Goal: Complete application form: Complete application form

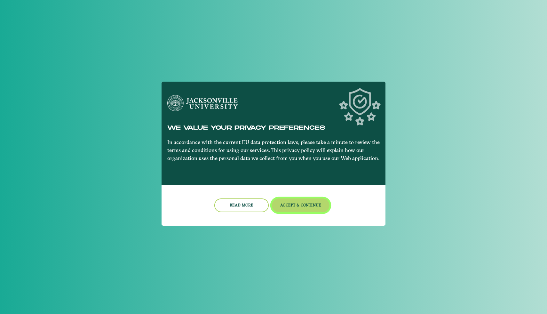
click at [292, 206] on button "Accept & Continue" at bounding box center [301, 205] width 58 height 14
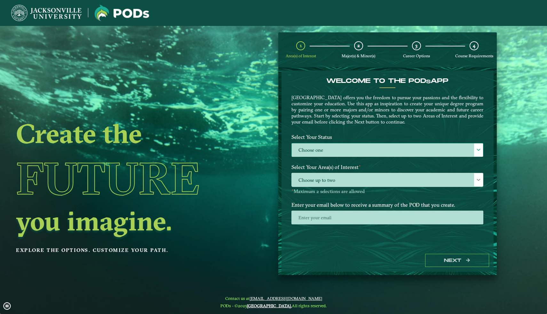
click at [318, 151] on label "Choose one" at bounding box center [387, 150] width 191 height 14
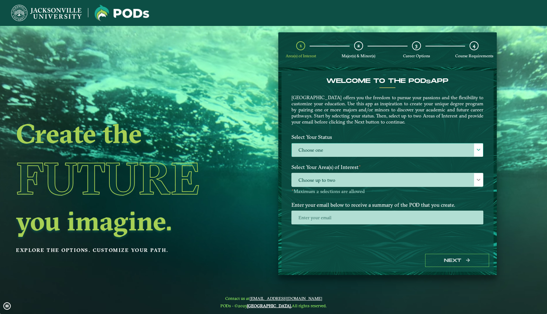
scroll to position [4, 26]
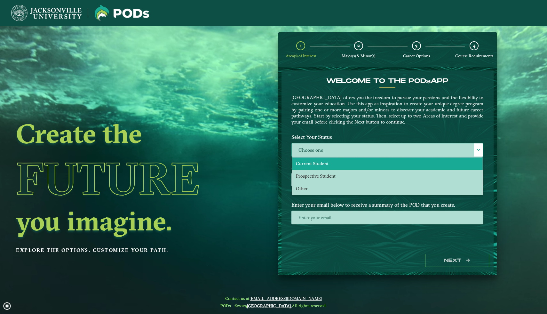
click at [319, 161] on span "Current Student" at bounding box center [312, 164] width 33 height 6
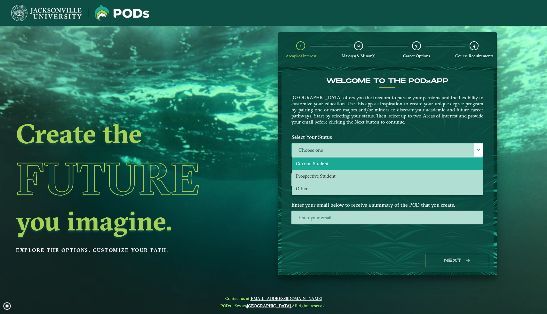
select select "[object Object]"
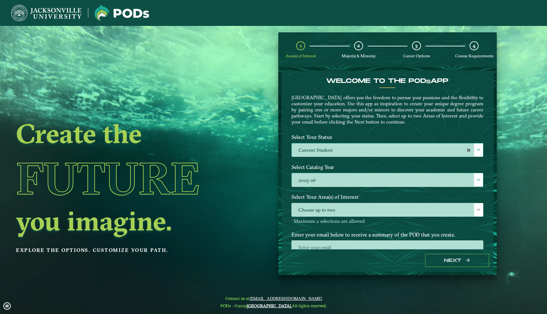
click at [323, 176] on label "2025-26" at bounding box center [387, 180] width 191 height 14
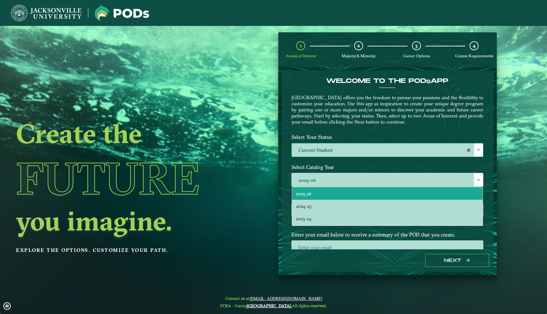
click at [313, 157] on div "Select Your Status Choose one Current Student Current Student" at bounding box center [387, 146] width 201 height 30
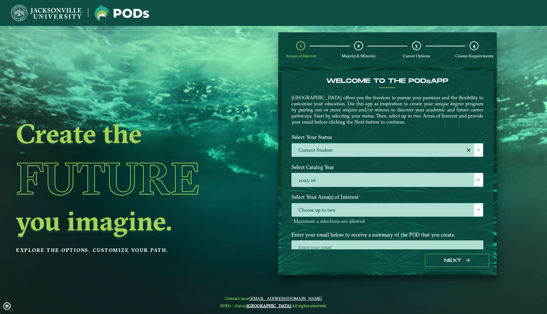
click at [322, 206] on span "Choose up to two" at bounding box center [387, 210] width 191 height 14
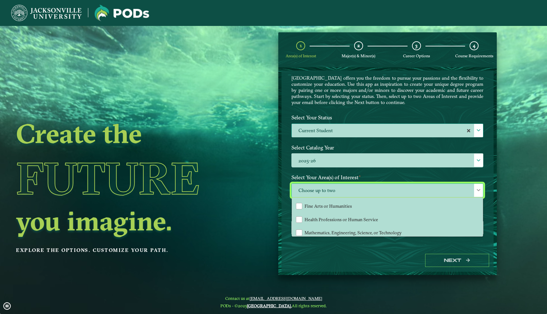
scroll to position [42, 0]
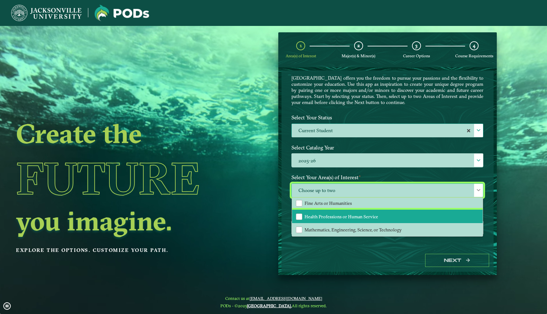
click at [350, 215] on span "Health Professions or Human Service" at bounding box center [341, 217] width 74 height 6
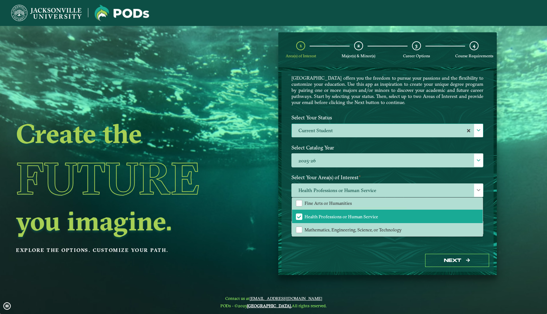
click at [281, 188] on div "Welcome to the POD s app [GEOGRAPHIC_DATA] offers you the freedom to pursue you…" at bounding box center [387, 159] width 212 height 179
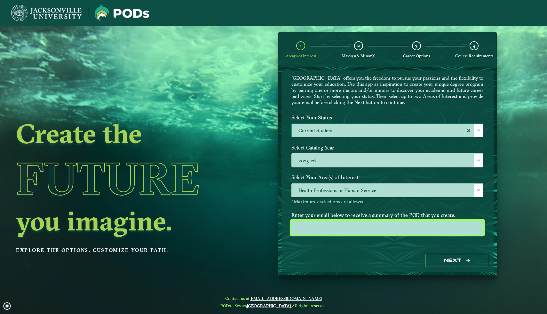
click at [326, 228] on input "email" at bounding box center [387, 228] width 192 height 14
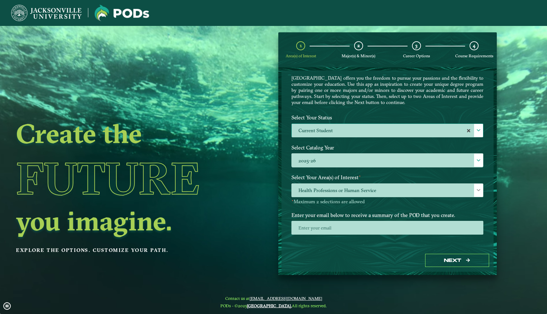
click at [322, 209] on label "Enter your email below to receive a summary of the POD that you create." at bounding box center [387, 215] width 201 height 12
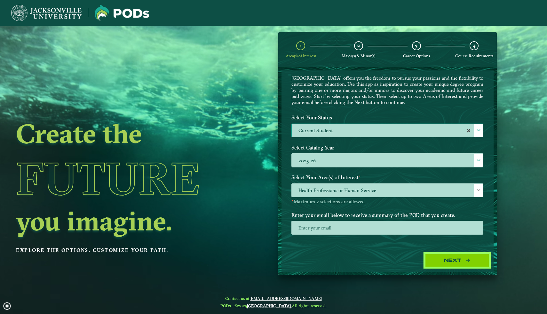
click at [445, 261] on button "Next" at bounding box center [457, 260] width 64 height 13
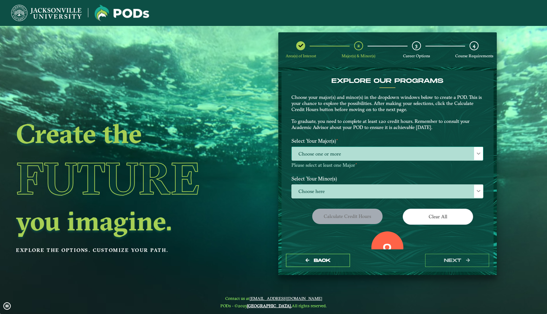
click at [349, 159] on span "Choose one or more" at bounding box center [387, 154] width 191 height 14
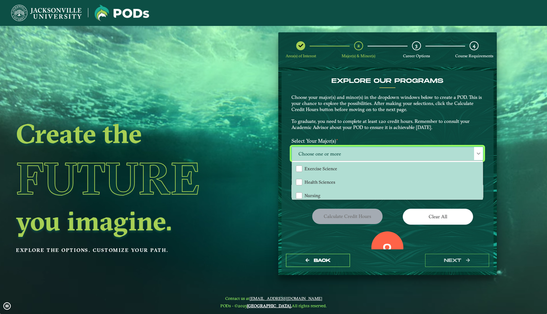
scroll to position [4, 26]
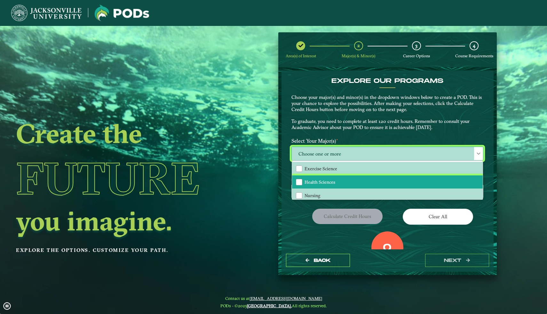
click at [315, 185] on li "Health Sciences" at bounding box center [387, 181] width 191 height 13
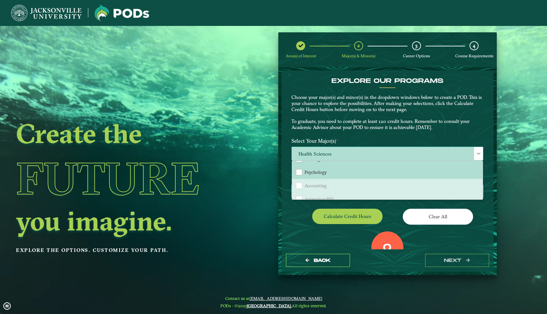
scroll to position [31, 0]
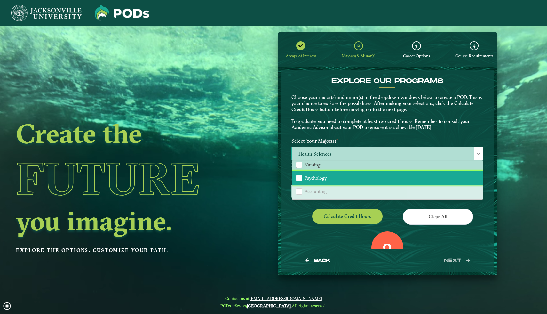
click at [313, 178] on span "Psychology" at bounding box center [315, 178] width 22 height 6
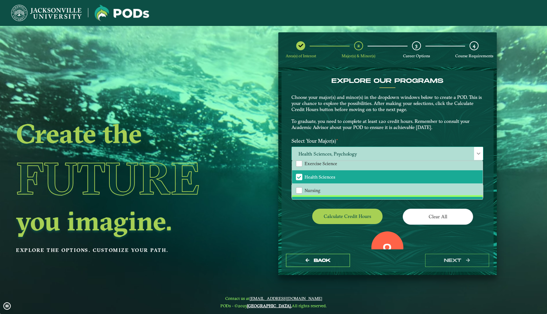
scroll to position [3, 0]
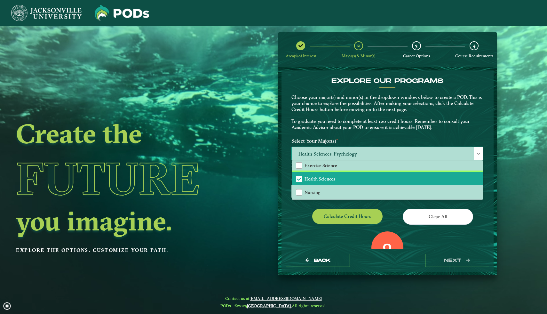
click at [313, 178] on span "Health Sciences" at bounding box center [319, 179] width 31 height 6
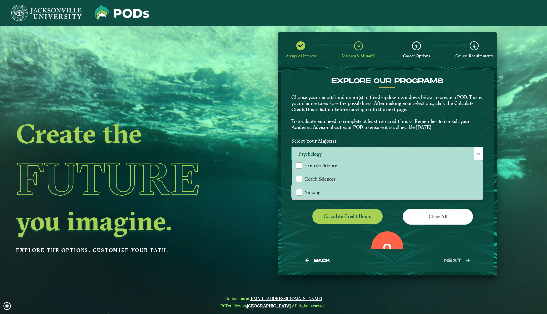
click at [313, 150] on span "Psychology" at bounding box center [387, 154] width 191 height 14
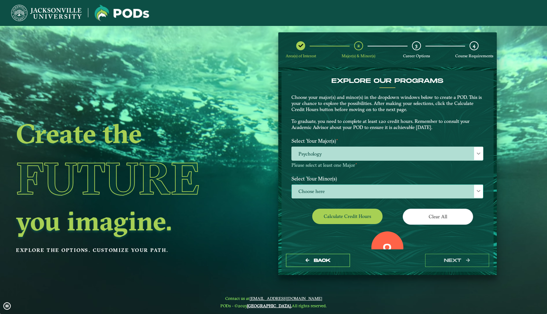
click at [315, 187] on span "Choose here" at bounding box center [387, 192] width 191 height 14
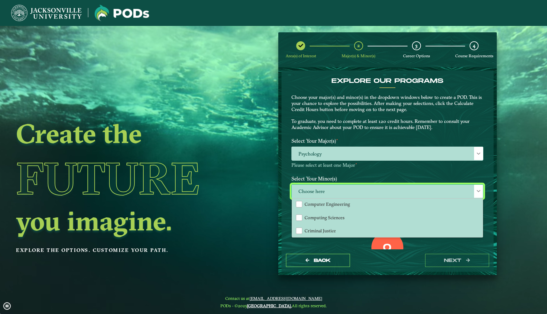
scroll to position [187, 0]
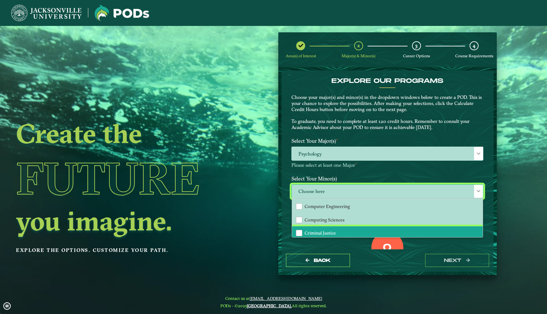
click at [320, 226] on li "Criminal Justice" at bounding box center [387, 232] width 191 height 13
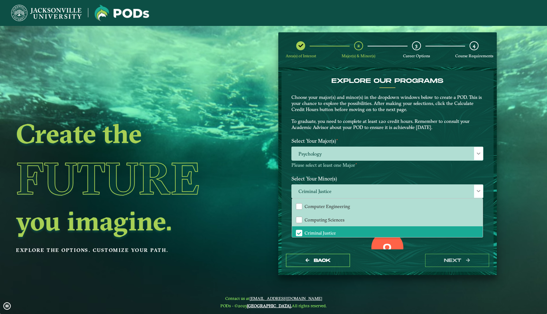
click at [340, 244] on div "0 Total Credit Hours" at bounding box center [387, 258] width 201 height 54
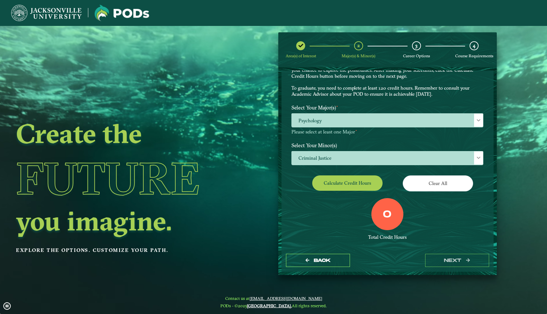
scroll to position [33, 0]
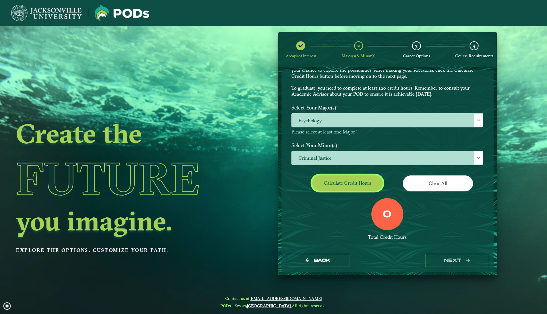
click at [337, 186] on button "Calculate credit hours" at bounding box center [347, 182] width 70 height 15
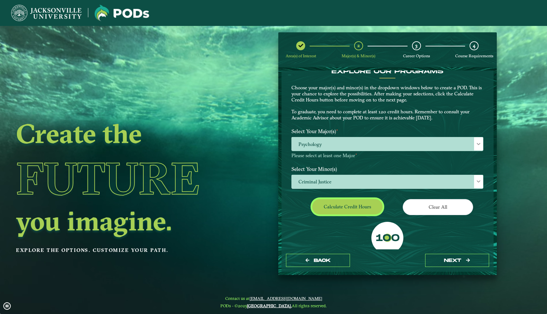
scroll to position [10, 0]
